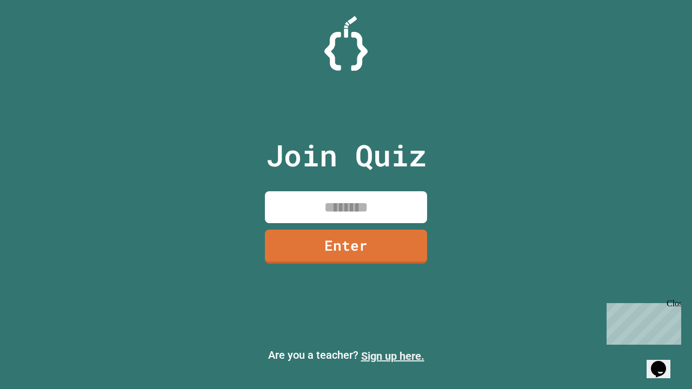
click at [392, 356] on link "Sign up here." at bounding box center [392, 356] width 63 height 13
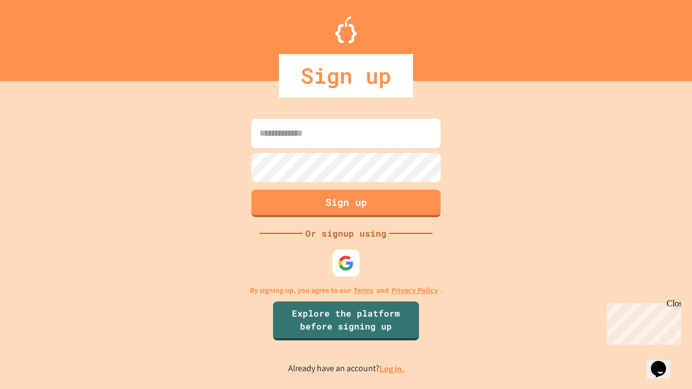
click at [392, 369] on link "Log in." at bounding box center [391, 368] width 25 height 11
